Goal: Navigation & Orientation: Find specific page/section

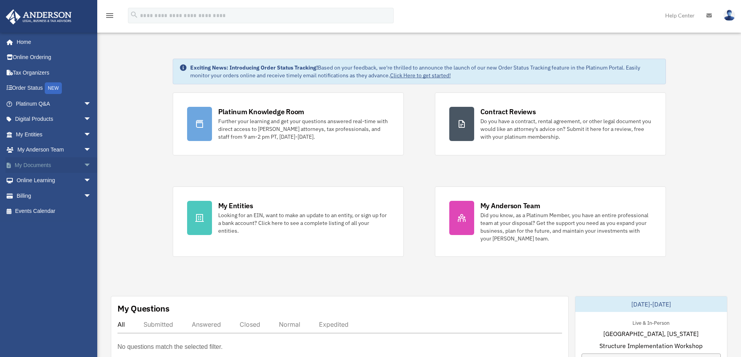
click at [84, 165] on span "arrow_drop_down" at bounding box center [92, 166] width 16 height 16
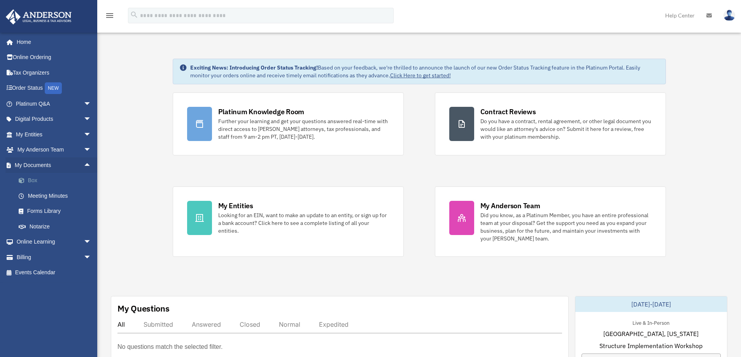
click at [32, 183] on link "Box" at bounding box center [57, 181] width 92 height 16
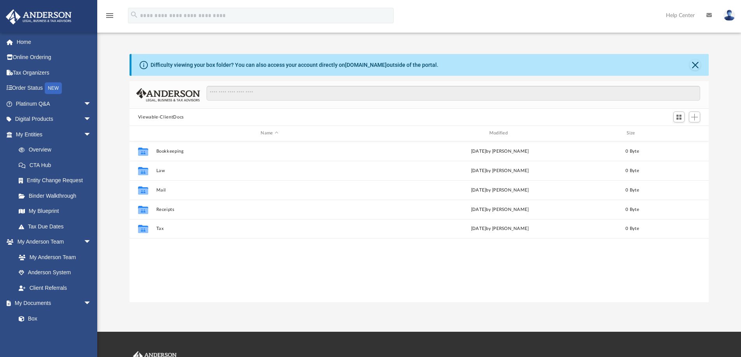
scroll to position [171, 573]
click at [68, 256] on link "My Anderson Team" at bounding box center [57, 258] width 92 height 16
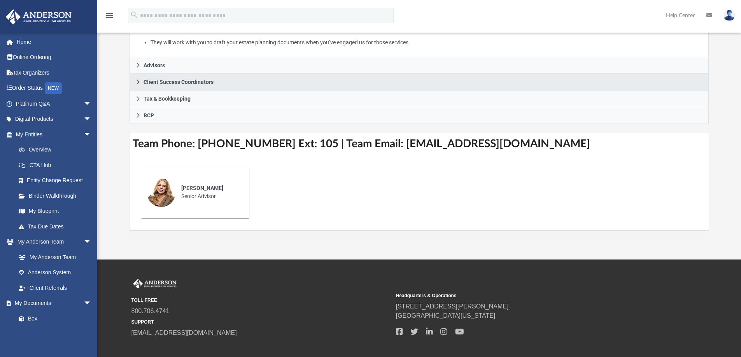
scroll to position [194, 0]
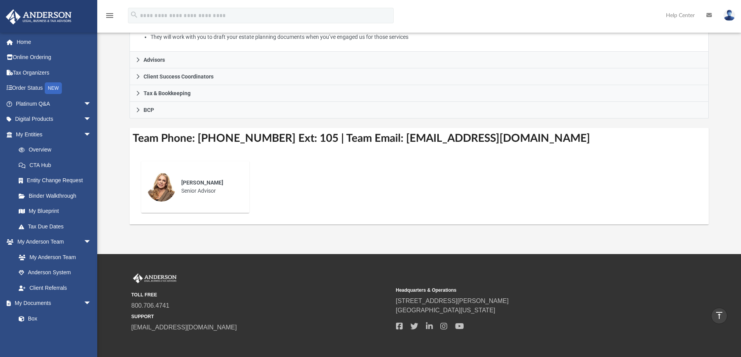
click at [151, 176] on p at bounding box center [161, 187] width 29 height 29
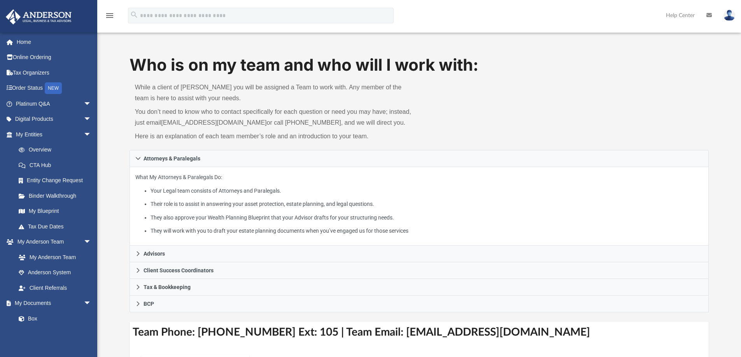
scroll to position [0, 0]
click at [38, 151] on link "Overview" at bounding box center [57, 150] width 92 height 16
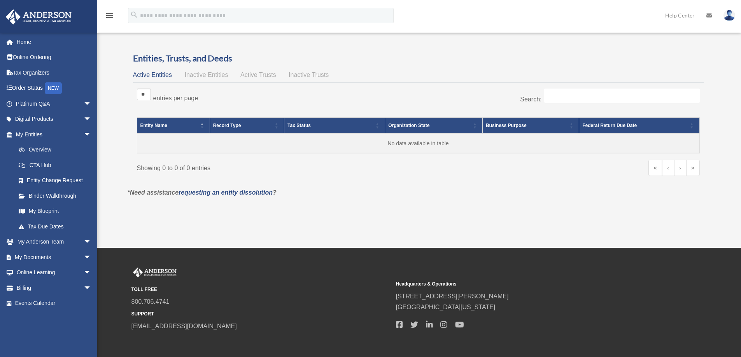
click at [38, 86] on link "Order Status NEW" at bounding box center [54, 89] width 98 height 16
